Goal: Information Seeking & Learning: Learn about a topic

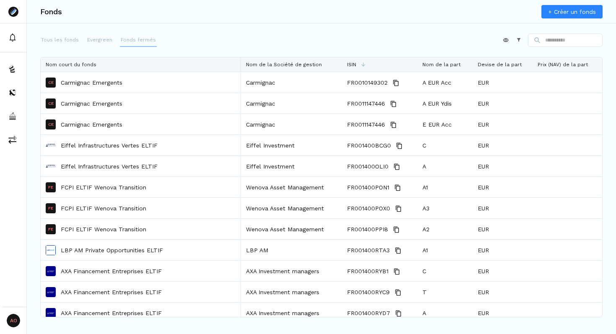
click at [132, 36] on p "Fonds fermés" at bounding box center [138, 40] width 35 height 8
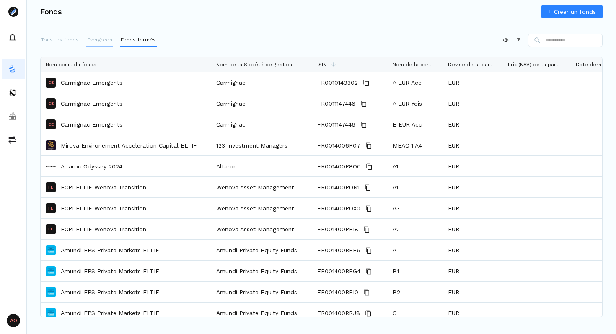
click at [99, 41] on p "Evergreen" at bounding box center [99, 40] width 25 height 8
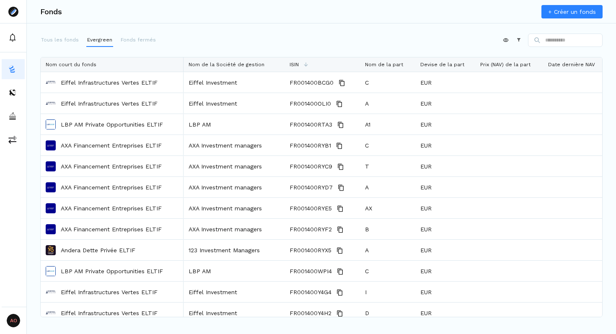
drag, startPoint x: 210, startPoint y: 62, endPoint x: 182, endPoint y: 65, distance: 27.9
click at [182, 65] on div at bounding box center [183, 64] width 3 height 14
click at [234, 39] on div "Appliquer Constructeur" at bounding box center [321, 42] width 563 height 17
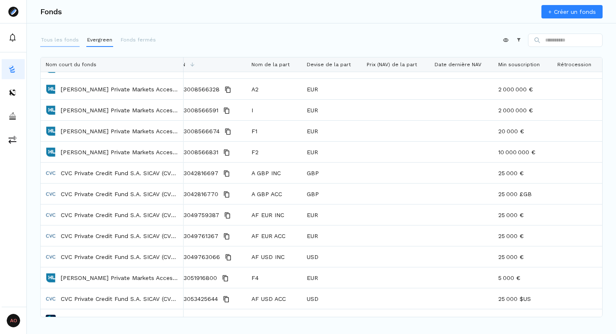
click at [61, 39] on p "Tous les fonds" at bounding box center [60, 40] width 38 height 8
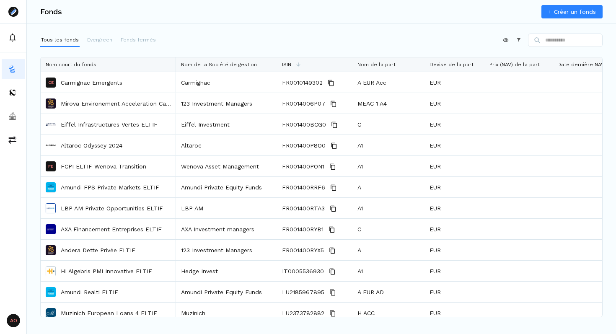
drag, startPoint x: 291, startPoint y: 62, endPoint x: 174, endPoint y: 70, distance: 116.8
click at [174, 70] on div at bounding box center [175, 64] width 3 height 14
click at [267, 39] on div "Appliquer Constructeur" at bounding box center [321, 42] width 563 height 17
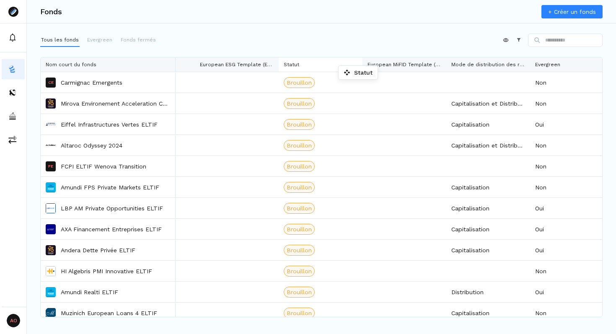
drag, startPoint x: 496, startPoint y: 61, endPoint x: 268, endPoint y: 70, distance: 227.8
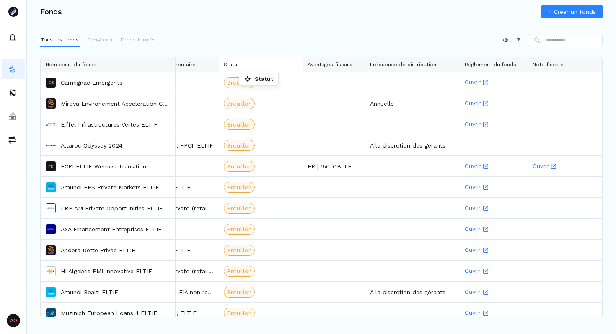
drag, startPoint x: 550, startPoint y: 65, endPoint x: 243, endPoint y: 74, distance: 306.6
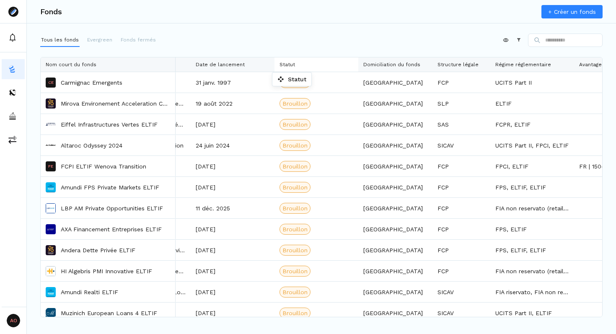
drag, startPoint x: 525, startPoint y: 58, endPoint x: 241, endPoint y: 72, distance: 284.6
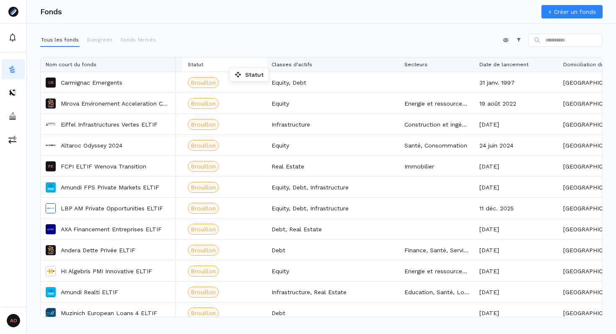
drag, startPoint x: 438, startPoint y: 63, endPoint x: 234, endPoint y: 70, distance: 204.3
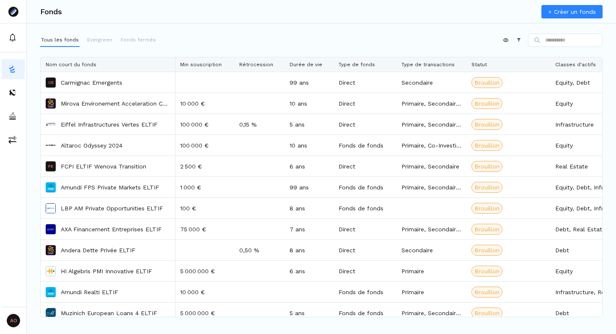
drag, startPoint x: 546, startPoint y: 63, endPoint x: 465, endPoint y: 75, distance: 81.4
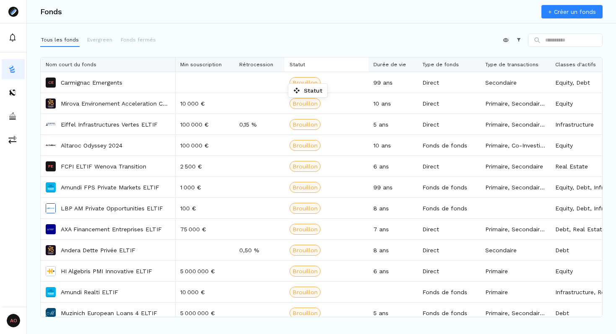
drag, startPoint x: 512, startPoint y: 66, endPoint x: 292, endPoint y: 86, distance: 220.2
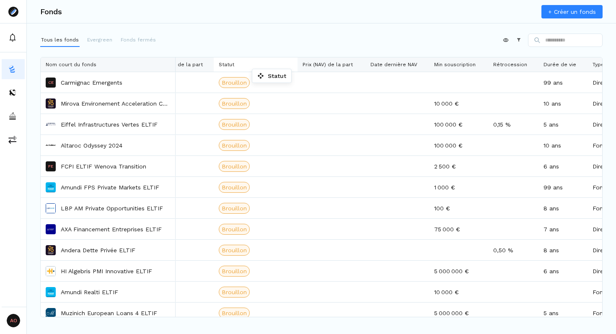
drag, startPoint x: 494, startPoint y: 65, endPoint x: 251, endPoint y: 71, distance: 243.2
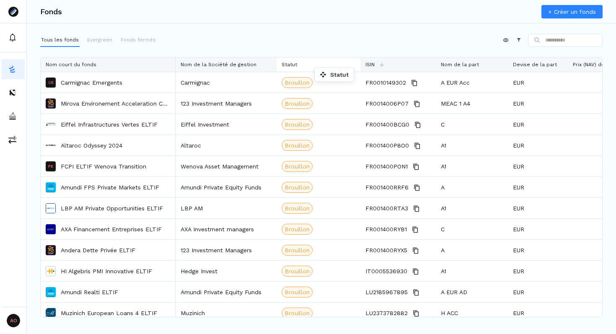
drag, startPoint x: 534, startPoint y: 63, endPoint x: 319, endPoint y: 70, distance: 215.6
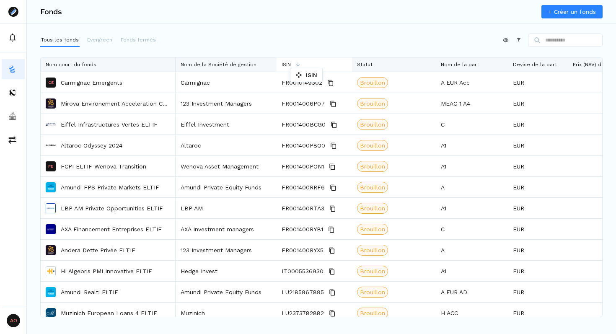
drag, startPoint x: 397, startPoint y: 62, endPoint x: 291, endPoint y: 71, distance: 106.4
click at [314, 38] on div "Appliquer Constructeur" at bounding box center [321, 42] width 563 height 17
click at [272, 64] on div at bounding box center [226, 64] width 101 height 14
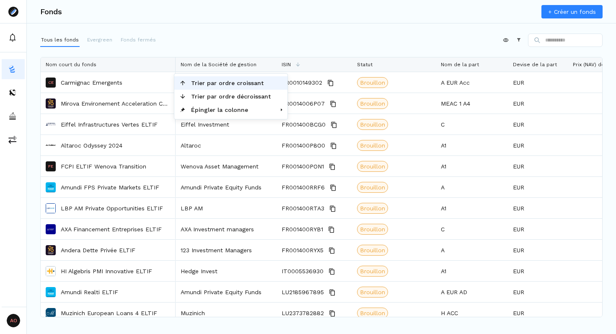
click at [241, 84] on span "Trier par ordre croissant" at bounding box center [231, 82] width 90 height 13
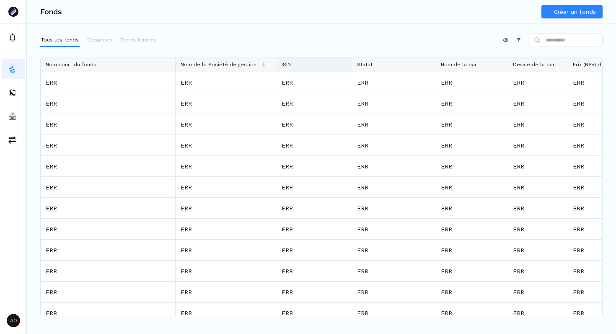
click at [343, 63] on div "ISIN" at bounding box center [314, 64] width 65 height 14
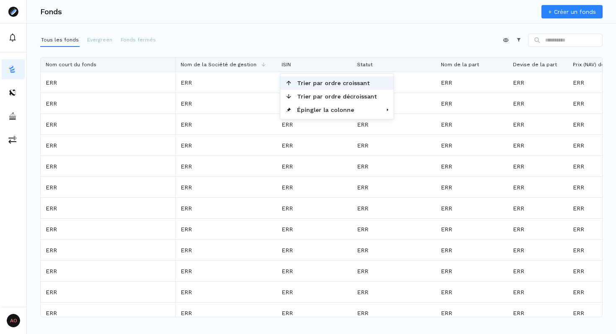
click at [338, 83] on span "Trier par ordre croissant" at bounding box center [337, 82] width 90 height 13
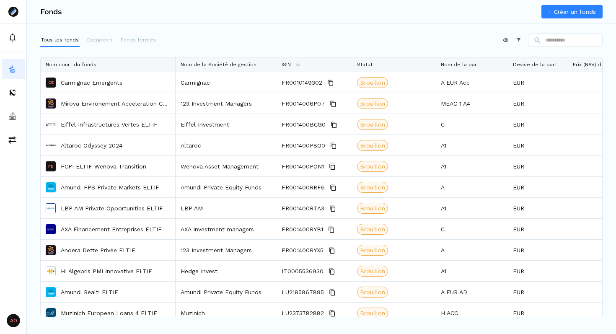
click at [299, 41] on div "Appliquer Constructeur" at bounding box center [321, 42] width 563 height 17
click at [229, 47] on div "Appliquer Constructeur" at bounding box center [321, 42] width 563 height 17
click at [221, 48] on div "Appliquer Constructeur" at bounding box center [321, 42] width 563 height 17
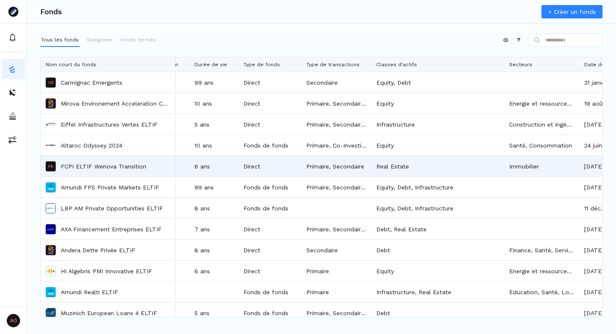
scroll to position [0, 721]
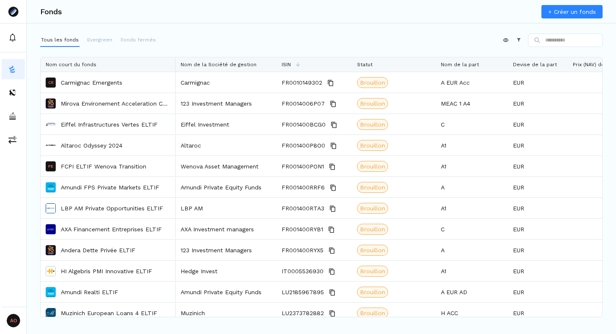
click at [282, 36] on div "Appliquer Constructeur" at bounding box center [321, 42] width 563 height 17
click at [238, 43] on div "Appliquer Constructeur" at bounding box center [321, 42] width 563 height 17
click at [371, 47] on div "Appliquer Constructeur" at bounding box center [321, 42] width 563 height 17
click at [342, 46] on div "Appliquer Constructeur" at bounding box center [321, 42] width 563 height 17
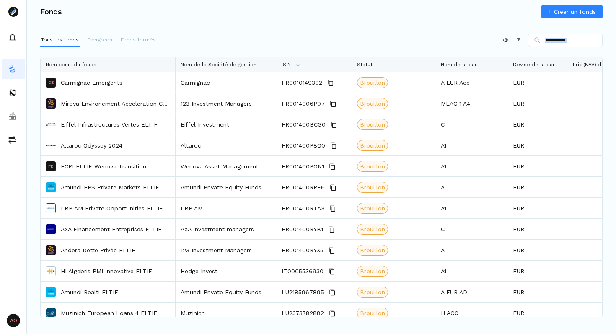
click at [342, 46] on div "Appliquer Constructeur" at bounding box center [321, 42] width 563 height 17
click at [323, 44] on div "Appliquer Constructeur" at bounding box center [321, 42] width 563 height 17
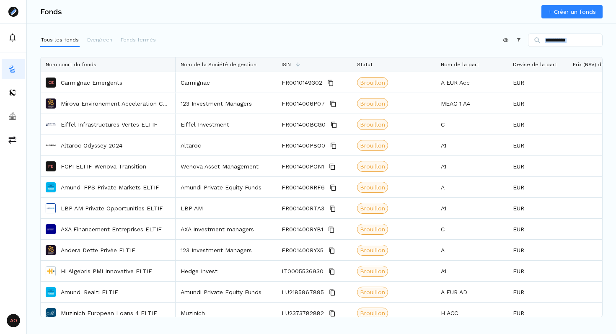
click at [323, 44] on div "Appliquer Constructeur" at bounding box center [321, 42] width 563 height 17
click at [310, 44] on div "Appliquer Constructeur" at bounding box center [321, 42] width 563 height 17
